Goal: Information Seeking & Learning: Get advice/opinions

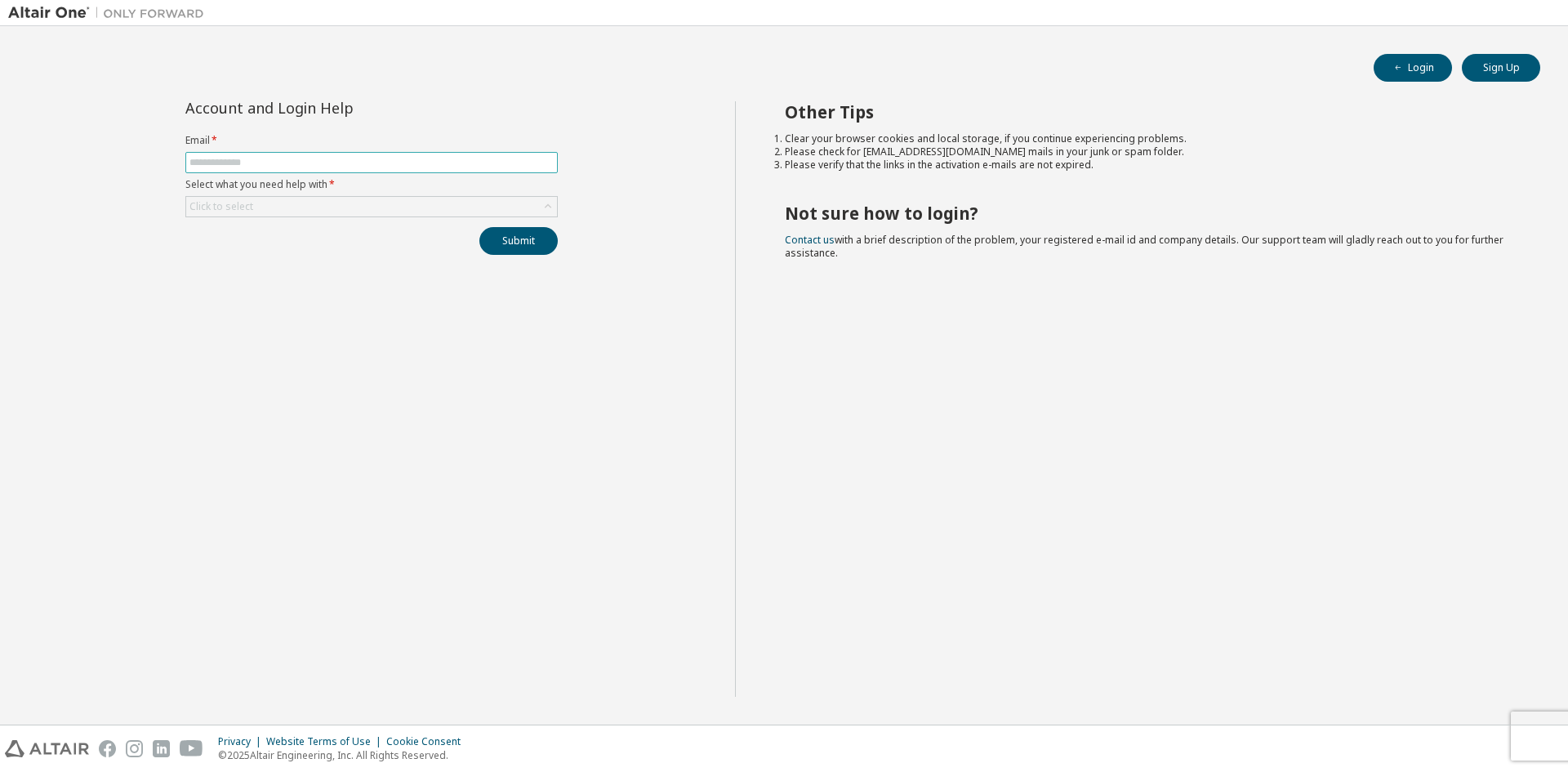
click at [396, 167] on input "text" at bounding box center [371, 162] width 365 height 13
click at [395, 212] on div "Click to select" at bounding box center [371, 206] width 370 height 19
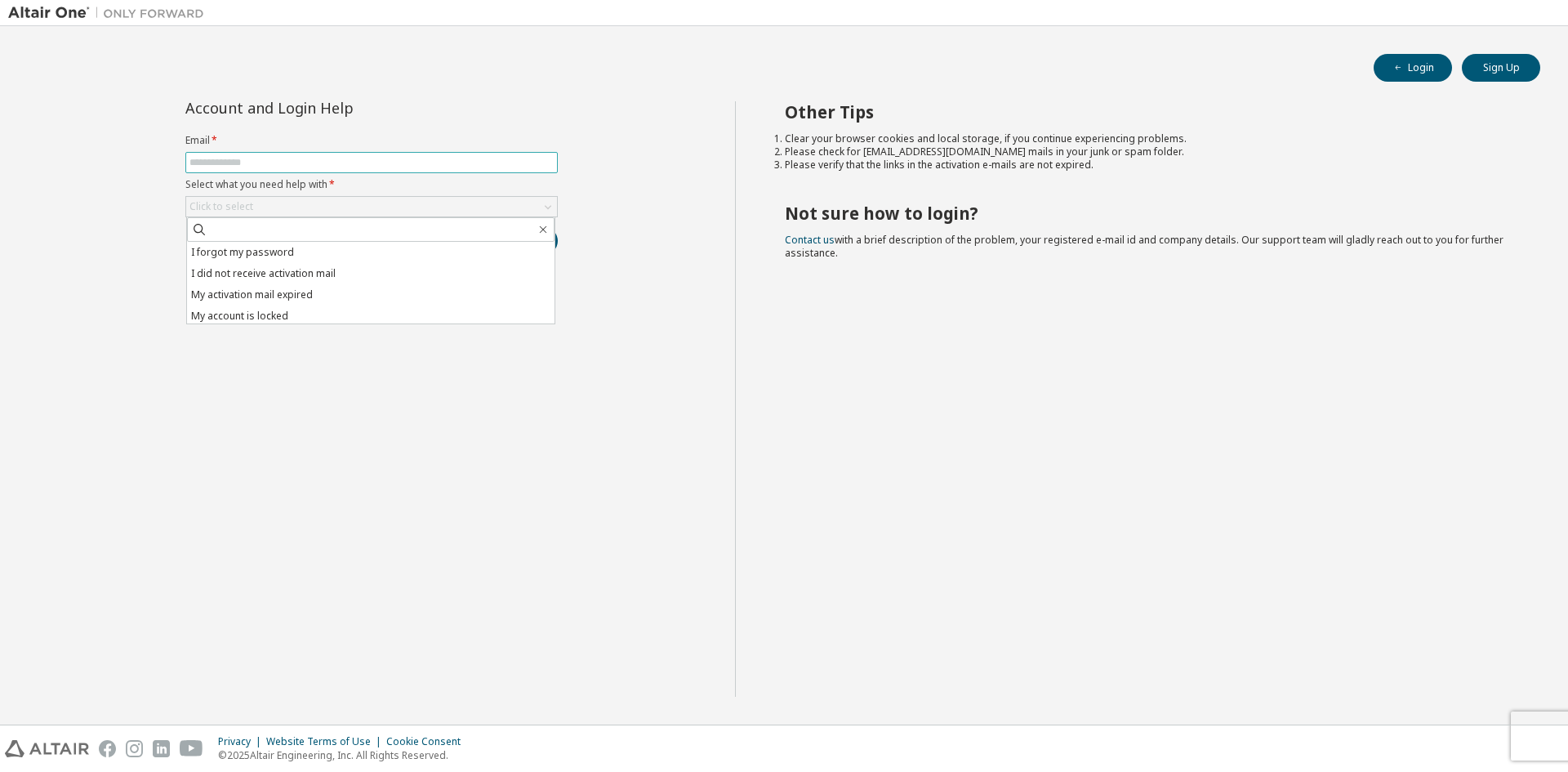
click at [404, 162] on input "text" at bounding box center [371, 162] width 365 height 13
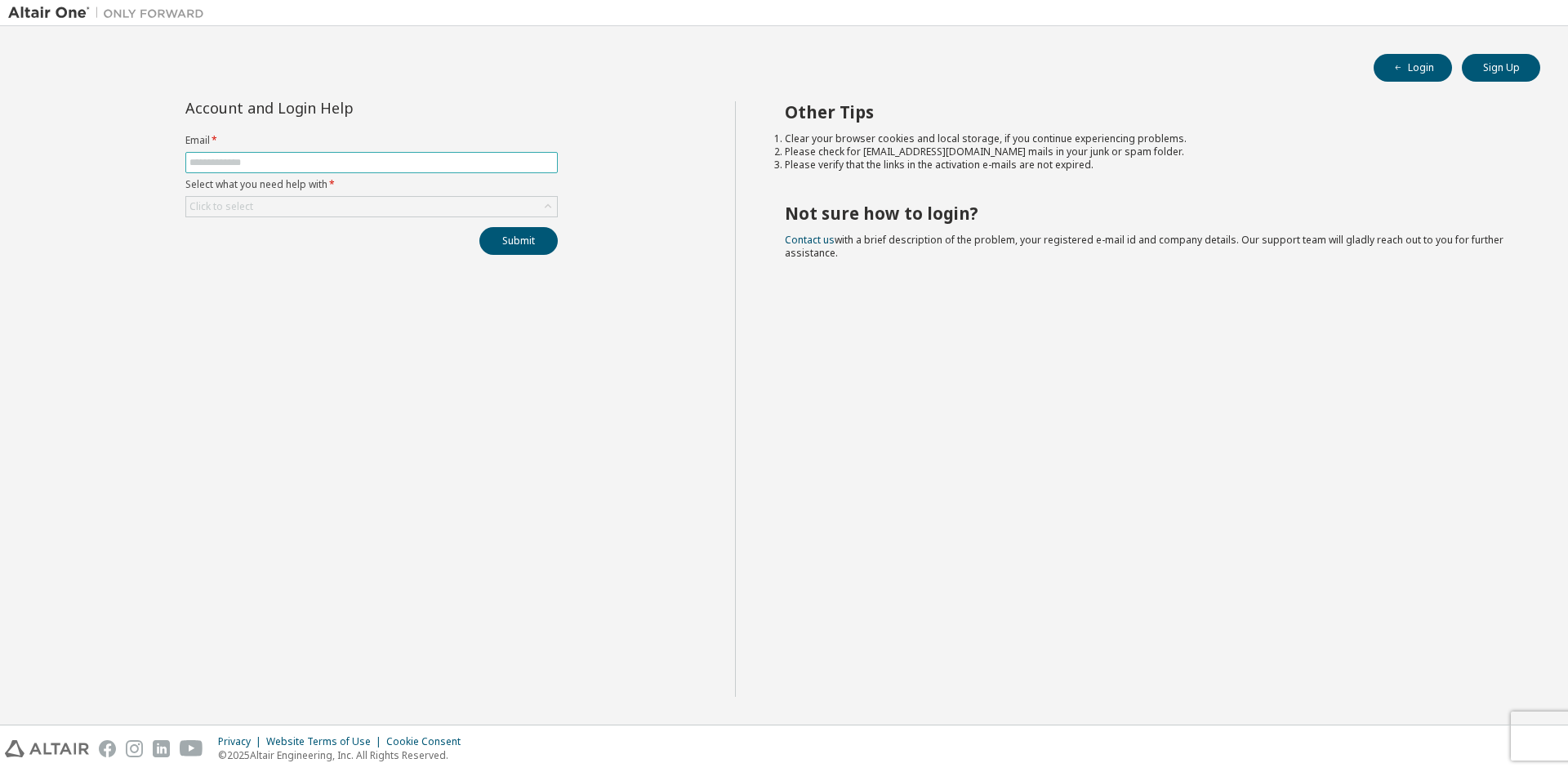
click at [304, 157] on input "text" at bounding box center [371, 162] width 365 height 13
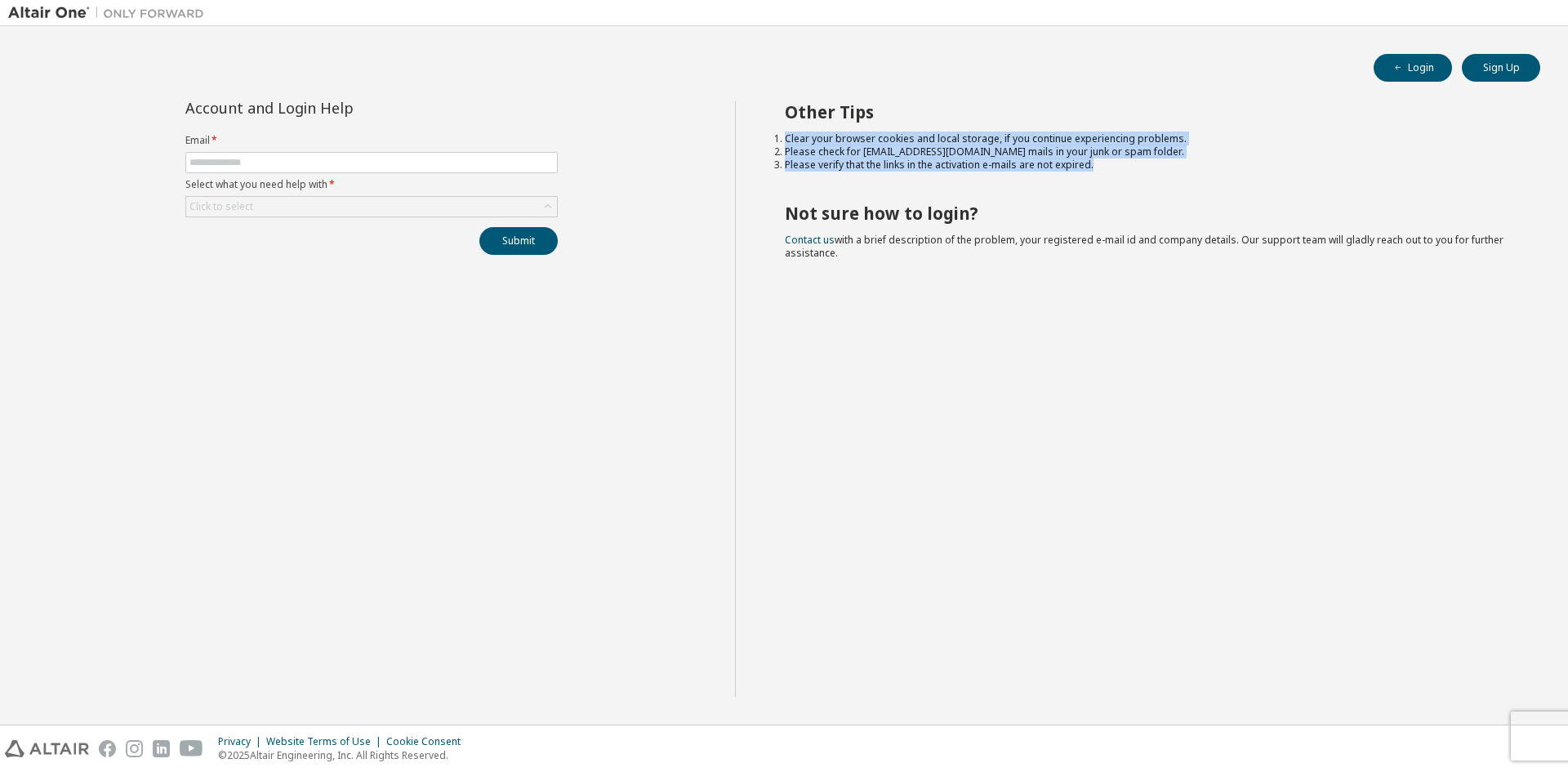
drag, startPoint x: 1169, startPoint y: 159, endPoint x: 769, endPoint y: 129, distance: 401.1
click at [769, 129] on div "Other Tips Clear your browser cookies and local storage, if you continue experi…" at bounding box center [1148, 399] width 825 height 595
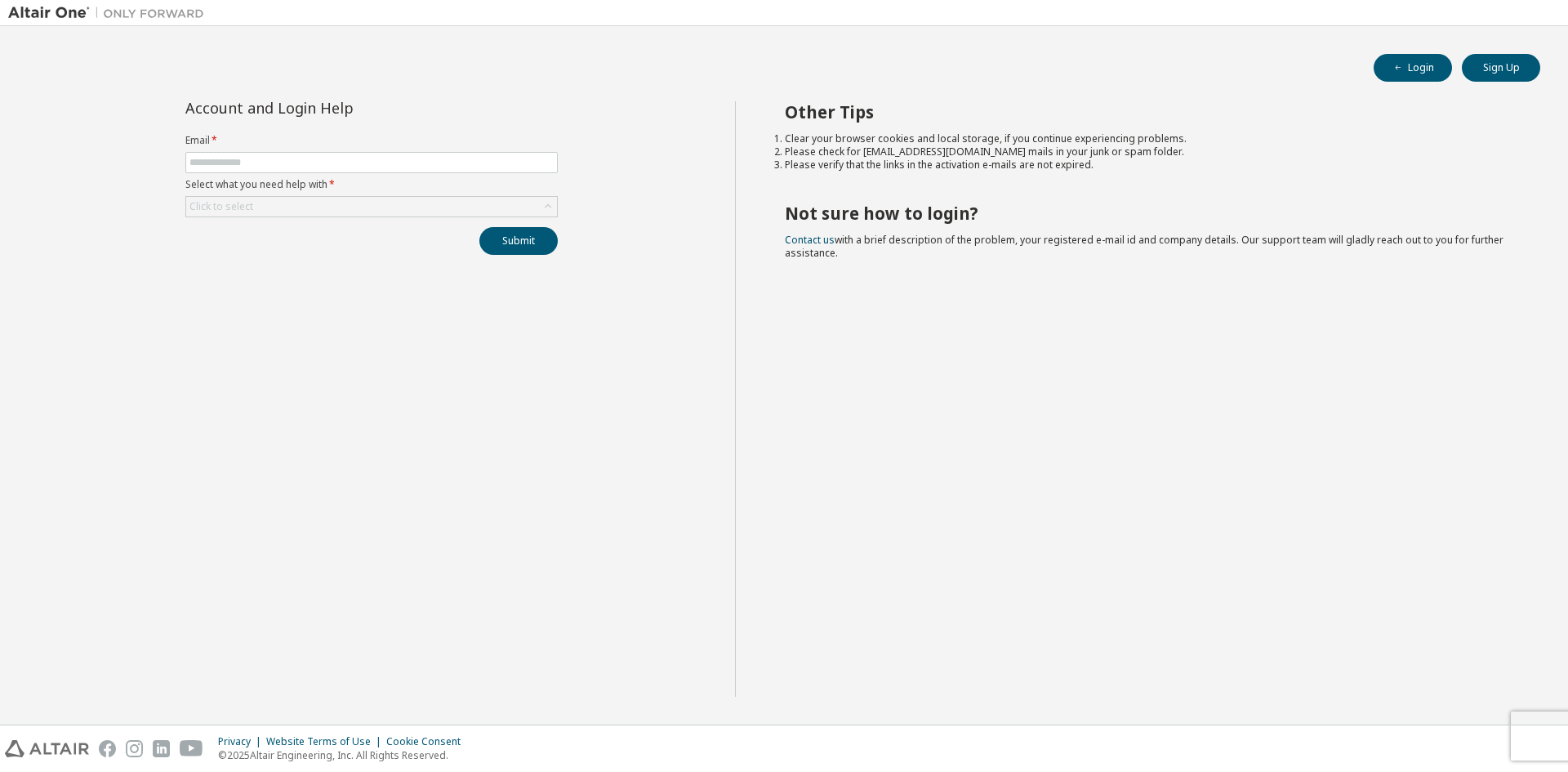
drag, startPoint x: 785, startPoint y: 107, endPoint x: 1542, endPoint y: 275, distance: 775.4
click at [1542, 275] on div "Other Tips Clear your browser cookies and local storage, if you continue experi…" at bounding box center [1148, 399] width 825 height 595
click at [1039, 286] on div "Other Tips Clear your browser cookies and local storage, if you continue experi…" at bounding box center [1148, 399] width 825 height 595
drag, startPoint x: 1017, startPoint y: 290, endPoint x: 156, endPoint y: 87, distance: 884.6
click at [156, 87] on div "Login Sign Up Account and Login Help Email * Select what you need help with * C…" at bounding box center [784, 375] width 1552 height 682
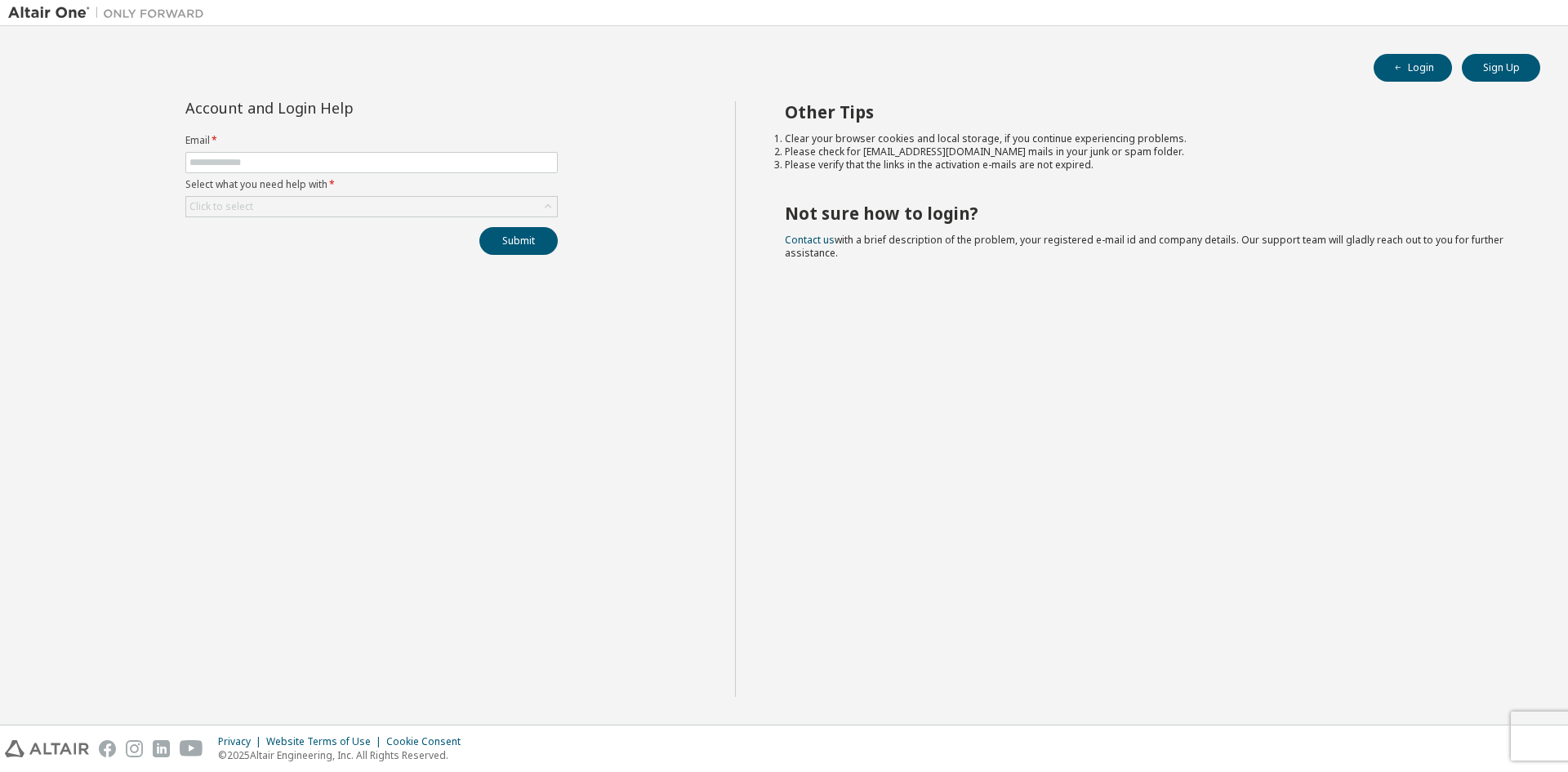
click at [156, 87] on div "Login Sign Up Account and Login Help Email * Select what you need help with * C…" at bounding box center [784, 375] width 1552 height 682
drag, startPoint x: 169, startPoint y: 107, endPoint x: 1194, endPoint y: 299, distance: 1042.8
click at [1194, 299] on div "Account and Login Help Email * Select what you need help with * Click to select…" at bounding box center [784, 408] width 1552 height 615
click at [1078, 306] on div "Other Tips Clear your browser cookies and local storage, if you continue experi…" at bounding box center [1148, 399] width 825 height 595
drag, startPoint x: 1170, startPoint y: 327, endPoint x: 163, endPoint y: 97, distance: 1032.9
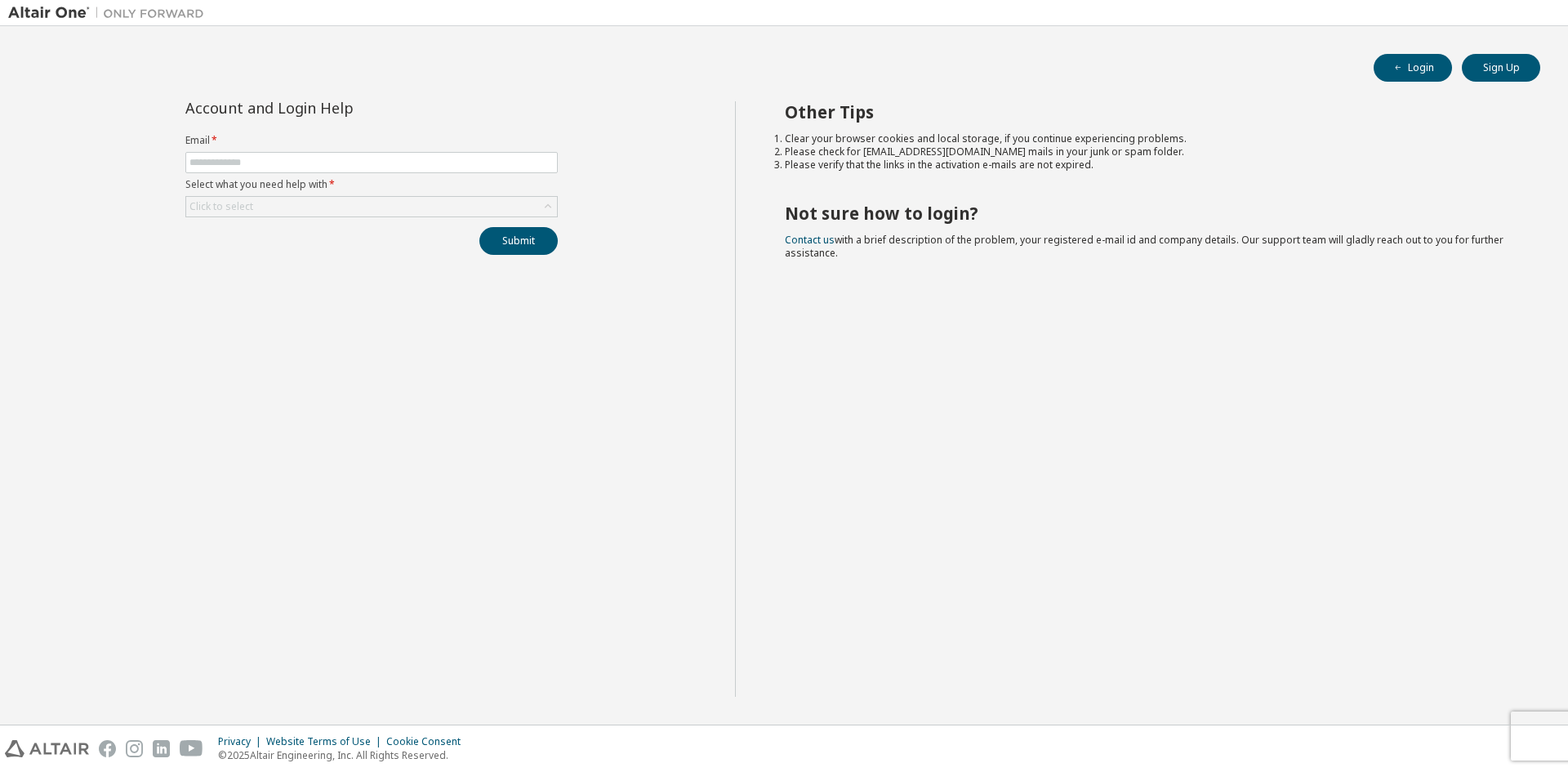
click at [163, 97] on div "Login Sign Up Account and Login Help Email * Select what you need help with * C…" at bounding box center [784, 375] width 1552 height 682
drag, startPoint x: 228, startPoint y: 19, endPoint x: 0, endPoint y: 8, distance: 228.3
click at [0, 8] on div at bounding box center [784, 13] width 1568 height 26
click at [0, 96] on div "Login Sign Up Account and Login Help Email * Select what you need help with * C…" at bounding box center [784, 375] width 1568 height 698
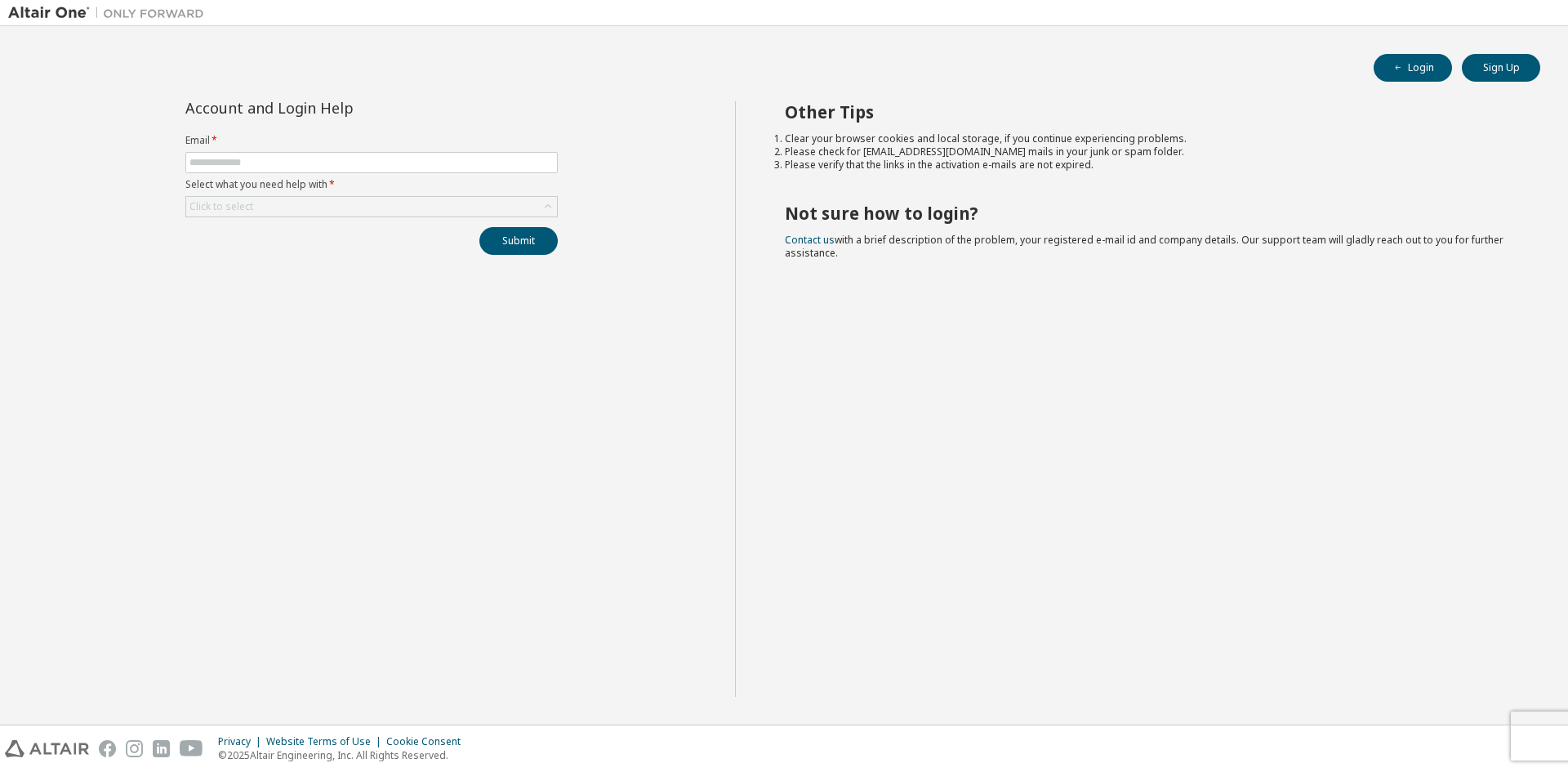
click at [67, 11] on img at bounding box center [110, 13] width 204 height 16
click at [157, 23] on div at bounding box center [106, 13] width 212 height 25
click at [158, 19] on img at bounding box center [110, 13] width 204 height 16
drag, startPoint x: 1136, startPoint y: 323, endPoint x: 781, endPoint y: 112, distance: 413.0
click at [781, 112] on div "Other Tips Clear your browser cookies and local storage, if you continue experi…" at bounding box center [1148, 399] width 825 height 595
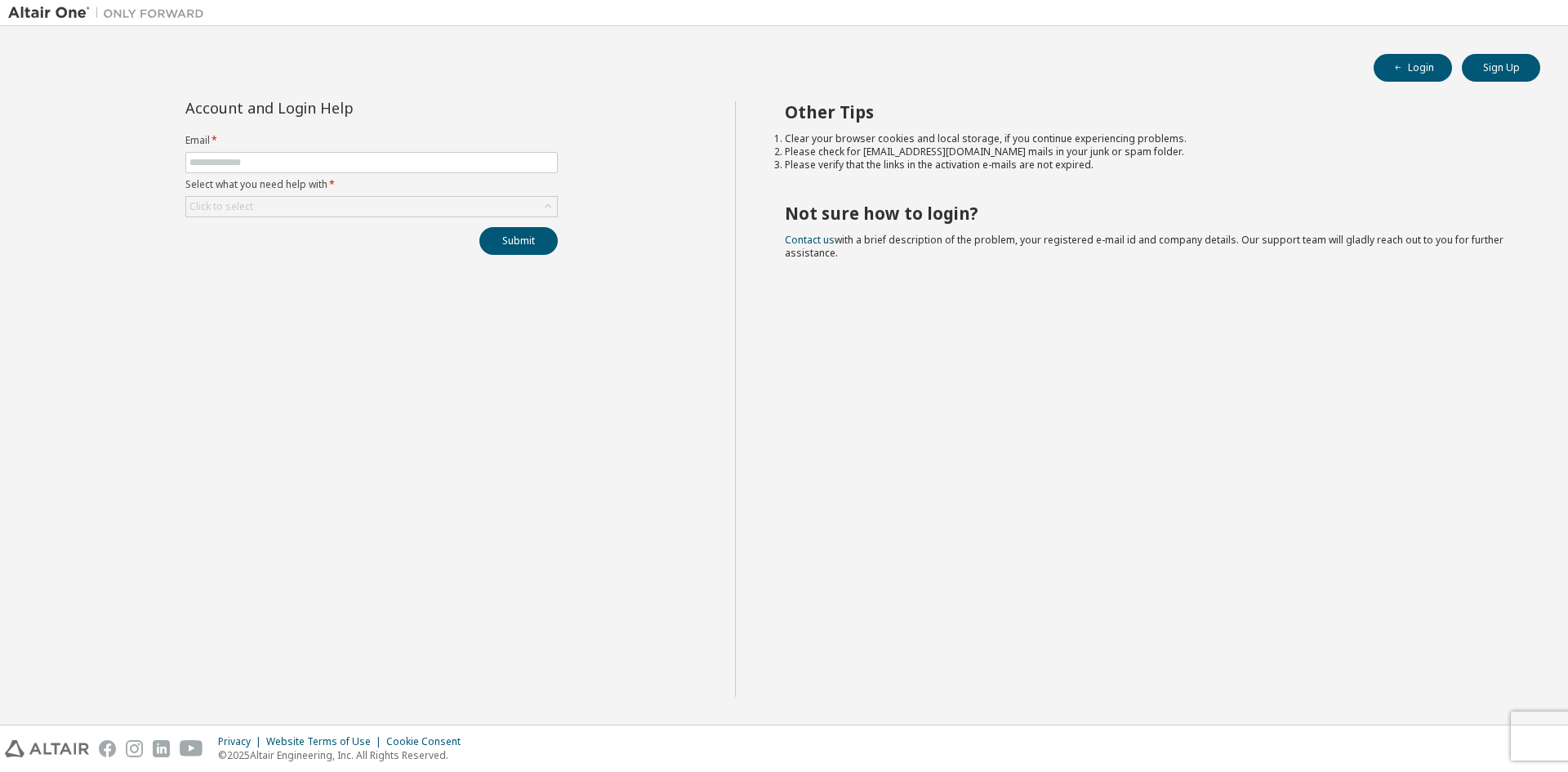
click at [781, 112] on div "Other Tips Clear your browser cookies and local storage, if you continue experi…" at bounding box center [1148, 399] width 825 height 595
drag, startPoint x: 779, startPoint y: 105, endPoint x: 908, endPoint y: 261, distance: 202.4
click at [908, 261] on div "Other Tips Clear your browser cookies and local storage, if you continue experi…" at bounding box center [1148, 399] width 825 height 595
click at [1545, 744] on div "Privacy Website Terms of Use Cookie Consent © 2025 Altair Engineering, Inc. All…" at bounding box center [784, 748] width 1568 height 47
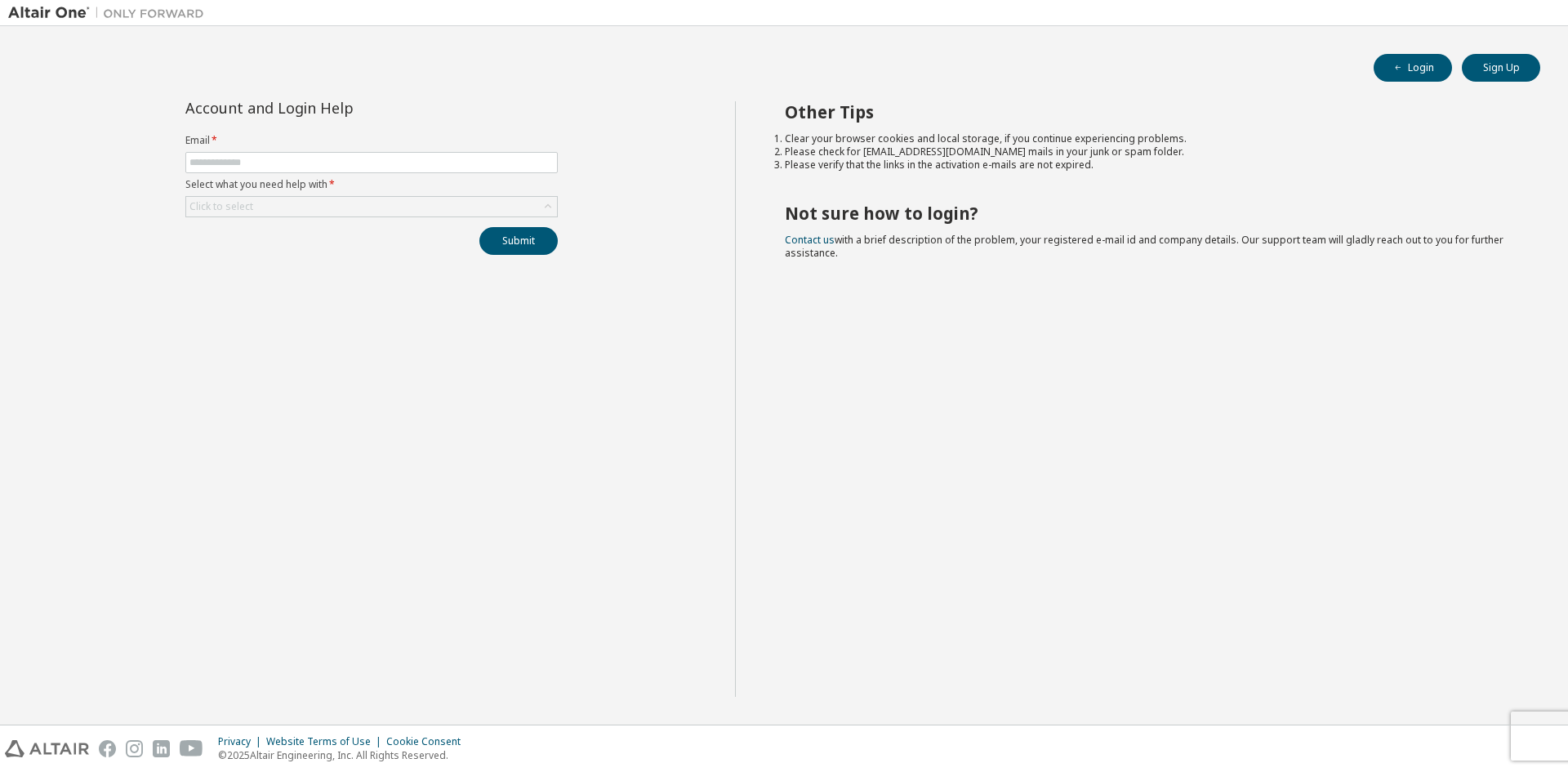
click at [1532, 753] on div "Privacy Website Terms of Use Cookie Consent © 2025 Altair Engineering, Inc. All…" at bounding box center [784, 748] width 1568 height 47
drag, startPoint x: 502, startPoint y: 756, endPoint x: 0, endPoint y: 746, distance: 502.1
click at [0, 746] on div "Privacy Website Terms of Use Cookie Consent © 2025 Altair Engineering, Inc. All…" at bounding box center [784, 748] width 1568 height 47
click at [17, 687] on div "Account and Login Help Email * Select what you need help with * Click to select…" at bounding box center [372, 399] width 727 height 595
drag, startPoint x: 0, startPoint y: 725, endPoint x: 493, endPoint y: 767, distance: 494.8
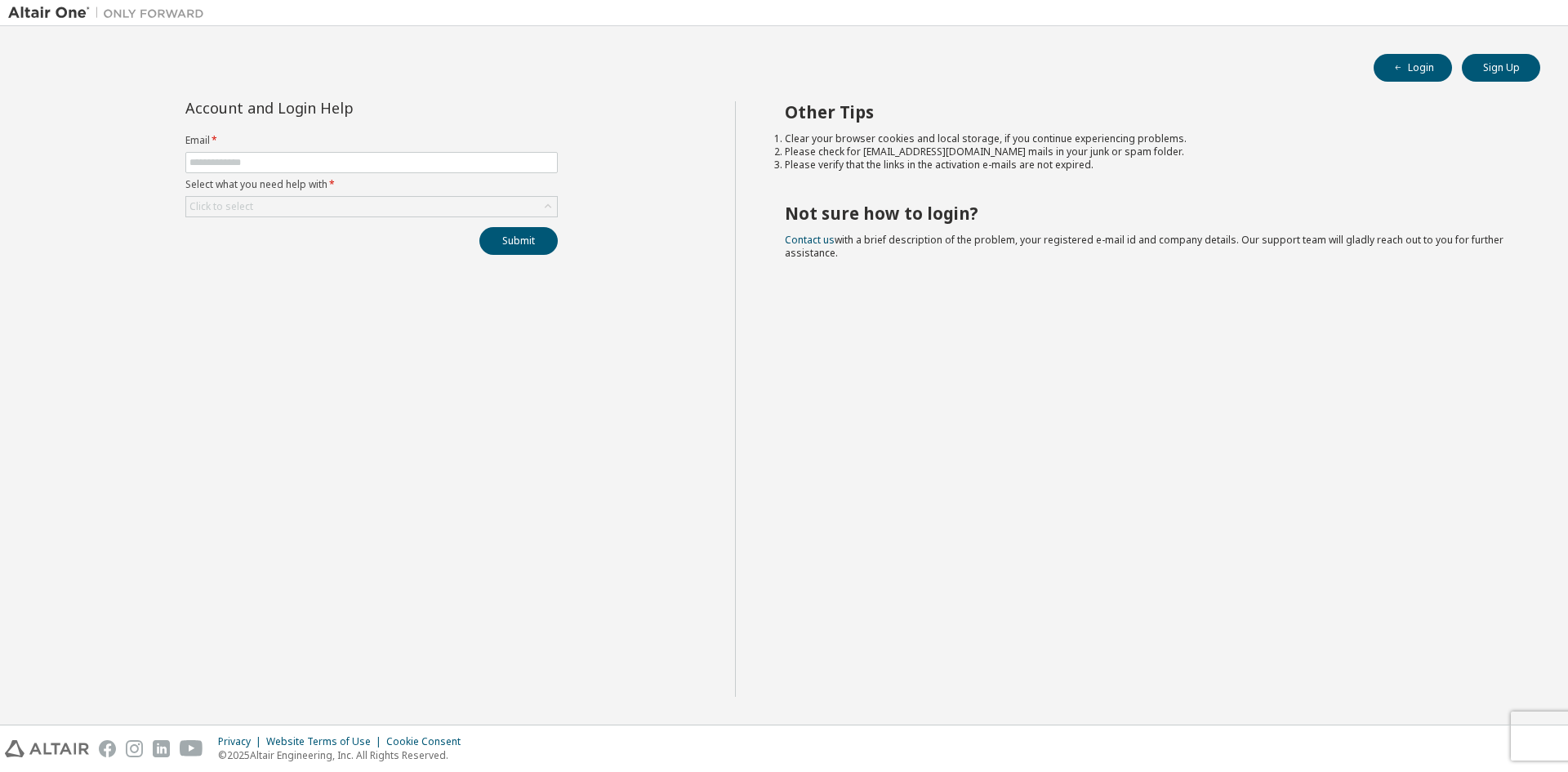
click at [493, 767] on div "Privacy Website Terms of Use Cookie Consent © 2025 Altair Engineering, Inc. All…" at bounding box center [784, 748] width 1568 height 47
drag, startPoint x: 560, startPoint y: 766, endPoint x: 0, endPoint y: 739, distance: 560.7
click at [0, 739] on div "Privacy Website Terms of Use Cookie Consent © 2025 Altair Engineering, Inc. All…" at bounding box center [784, 748] width 1568 height 47
click at [26, 566] on div "Account and Login Help Email * Select what you need help with * Click to select…" at bounding box center [372, 399] width 727 height 595
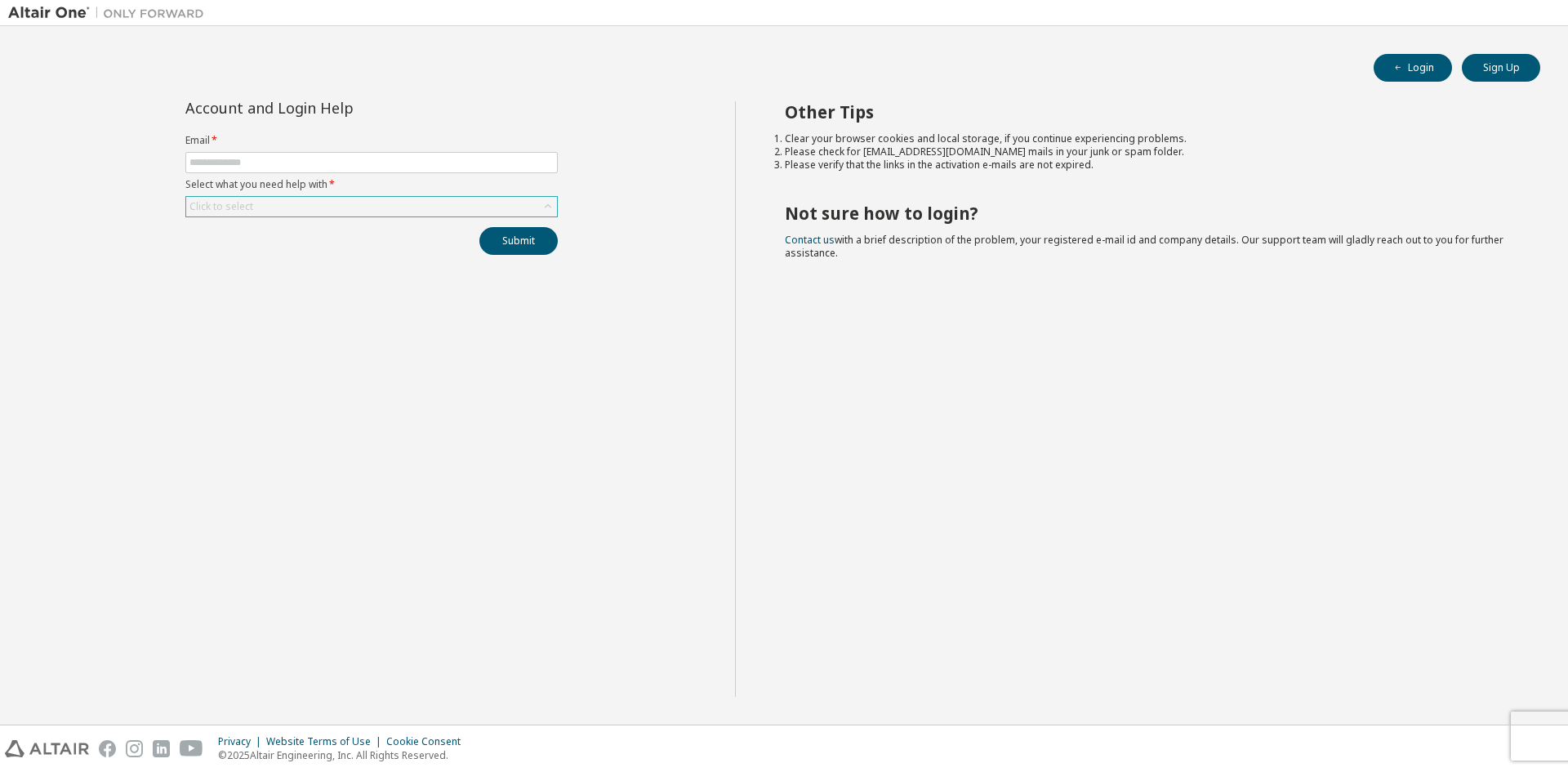
click at [552, 205] on icon at bounding box center [547, 206] width 16 height 16
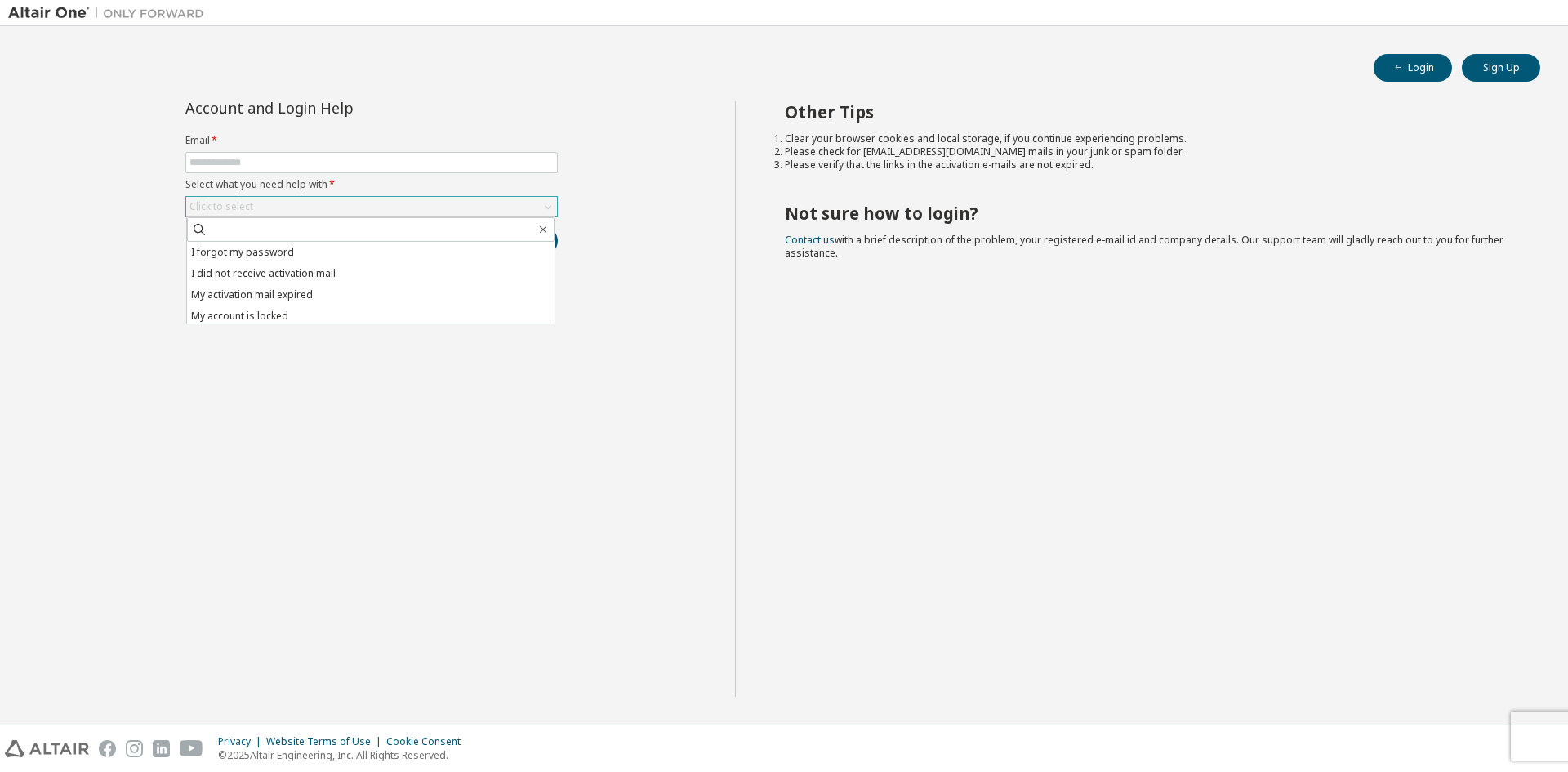
click at [552, 205] on icon at bounding box center [547, 206] width 16 height 16
